Goal: Navigation & Orientation: Find specific page/section

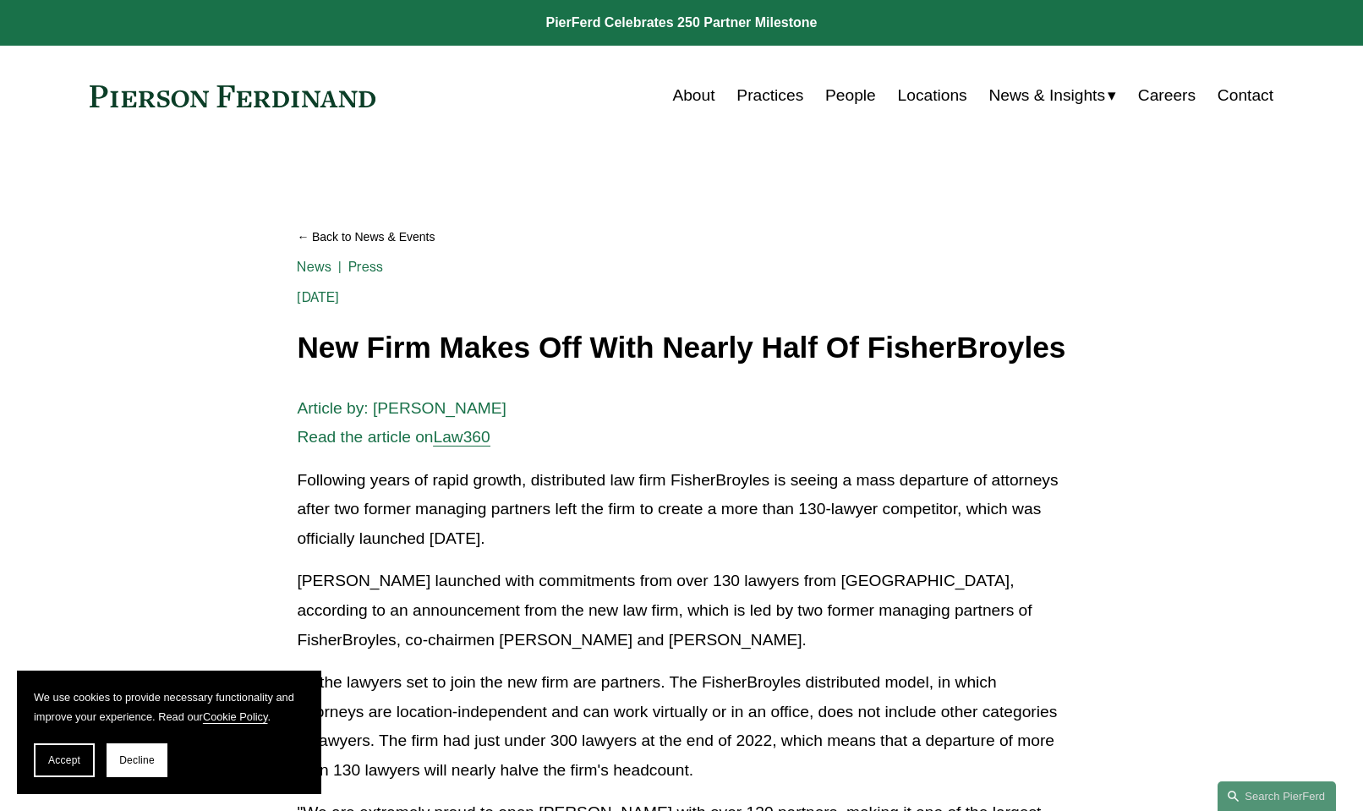
click at [601, 554] on p "Following years of rapid growth, distributed law firm FisherBroyles is seeing a…" at bounding box center [681, 510] width 769 height 88
click at [220, 106] on link at bounding box center [233, 96] width 286 height 22
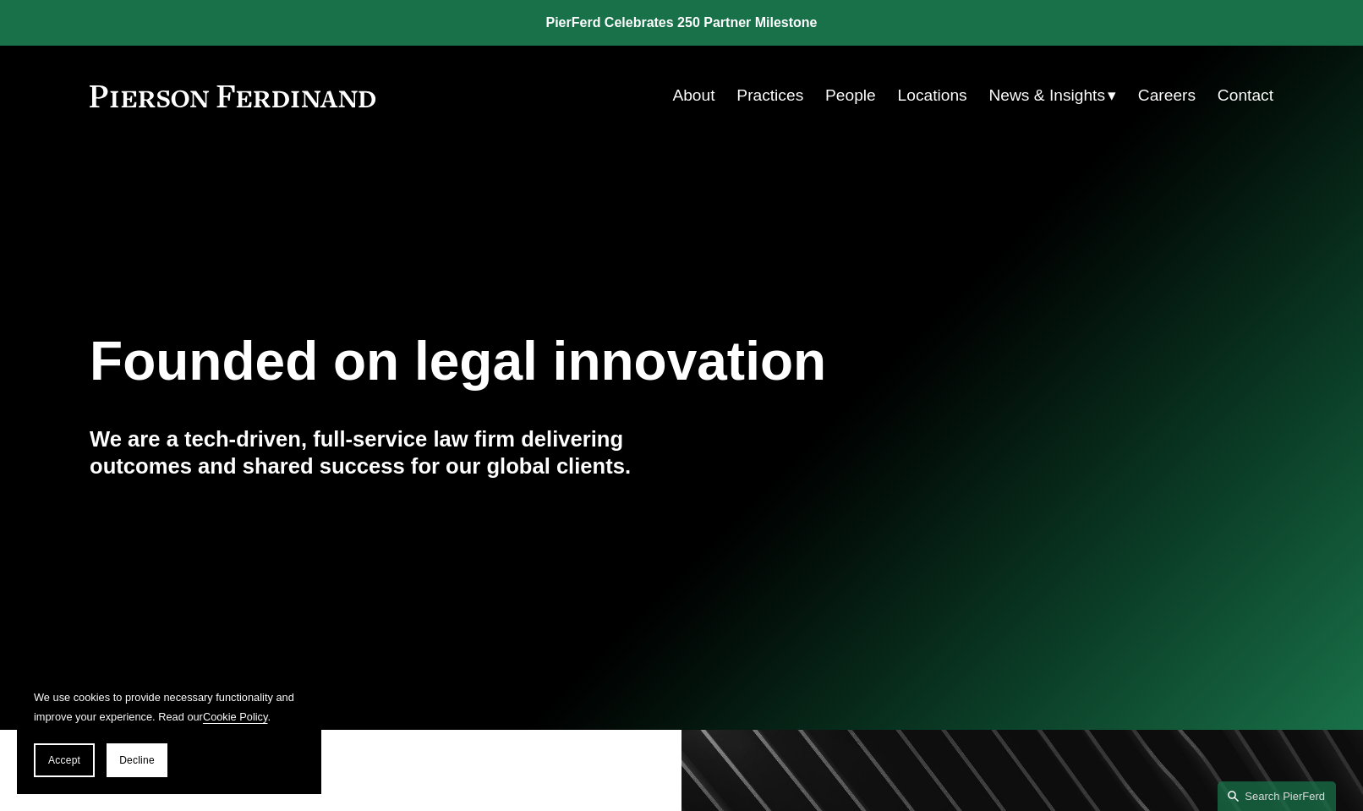
click at [1177, 86] on link "Careers" at bounding box center [1167, 95] width 58 height 32
